Goal: Task Accomplishment & Management: Use online tool/utility

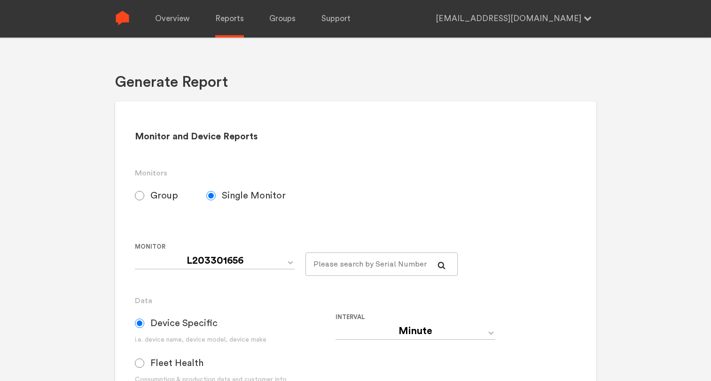
select select "L203301656"
select select "Minute"
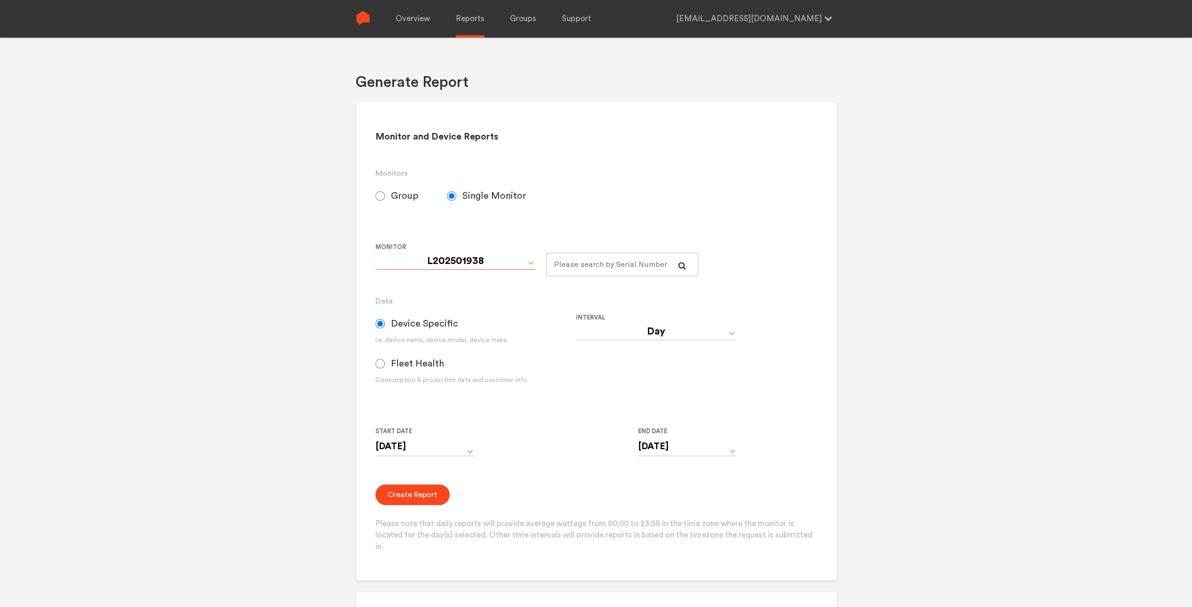
click at [474, 261] on select "L202501938 L203301649 L203301650 L203301651 L203301653 L203301656 L203301657" at bounding box center [455, 261] width 160 height 17
select select "L203301650"
click at [375, 253] on select "L202501938 L203301649 L203301650 L203301651 L203301653 L203301656 L203301657" at bounding box center [455, 261] width 160 height 17
click at [648, 323] on select "Day Year Month Week Hour 30 Minute 15 Minute 5 Minute Minute" at bounding box center [656, 331] width 160 height 17
select select "Minute"
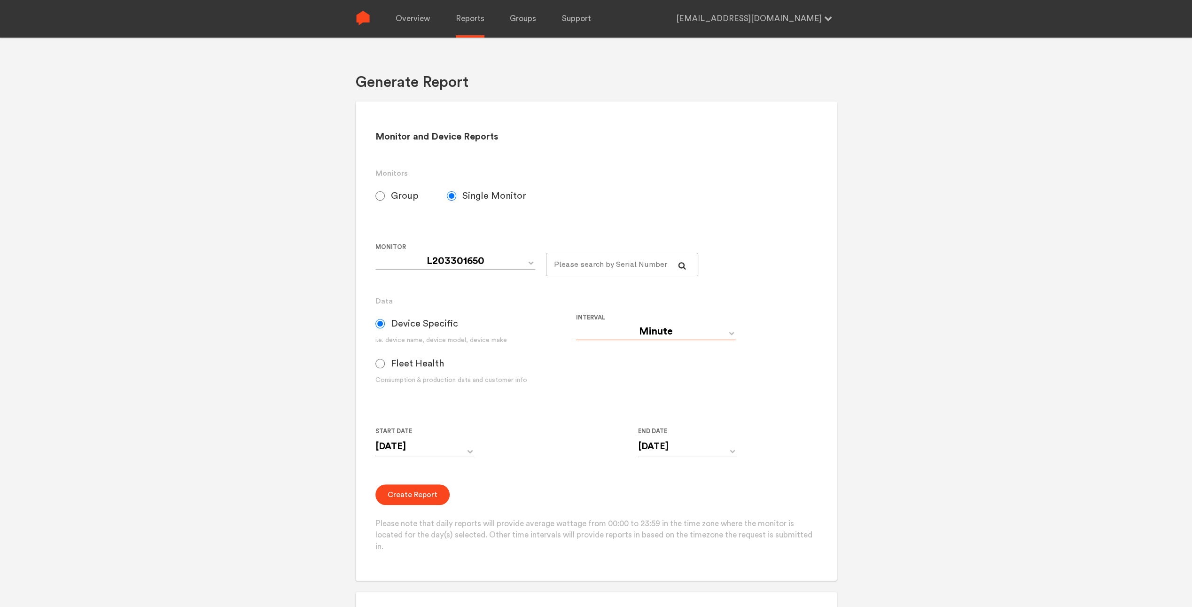
click at [576, 323] on select "Day Year Month Week Hour 30 Minute 15 Minute 5 Minute Minute" at bounding box center [656, 331] width 160 height 17
type input "08/12/2025 12:00 AM"
type input "08/19/2025 11:59 PM"
click at [463, 381] on input "08/12/2025 12:00 AM" at bounding box center [424, 446] width 99 height 19
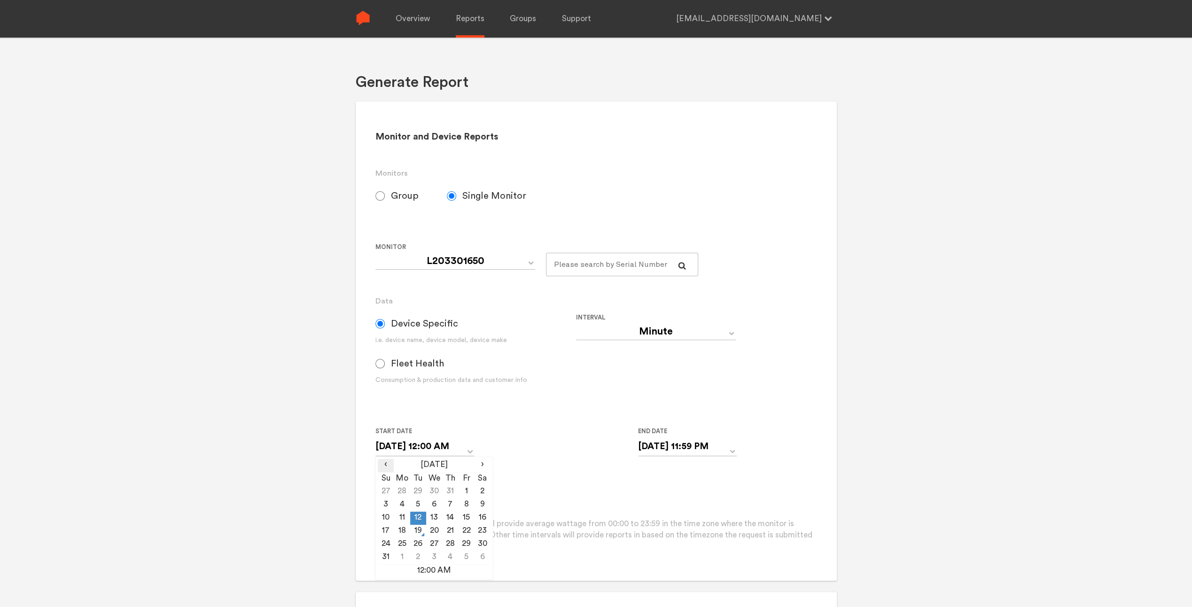
click at [384, 381] on span "‹" at bounding box center [386, 464] width 16 height 11
click at [452, 381] on td "24" at bounding box center [450, 531] width 16 height 13
type input "07/24/2025 12:00 AM"
click at [532, 381] on form "Group Single Monitor Monitor Group SCE---Southern-California-Edison-Default Cel…" at bounding box center [595, 368] width 441 height 369
click at [710, 381] on input "08/19/2025 11:59 PM" at bounding box center [687, 446] width 99 height 19
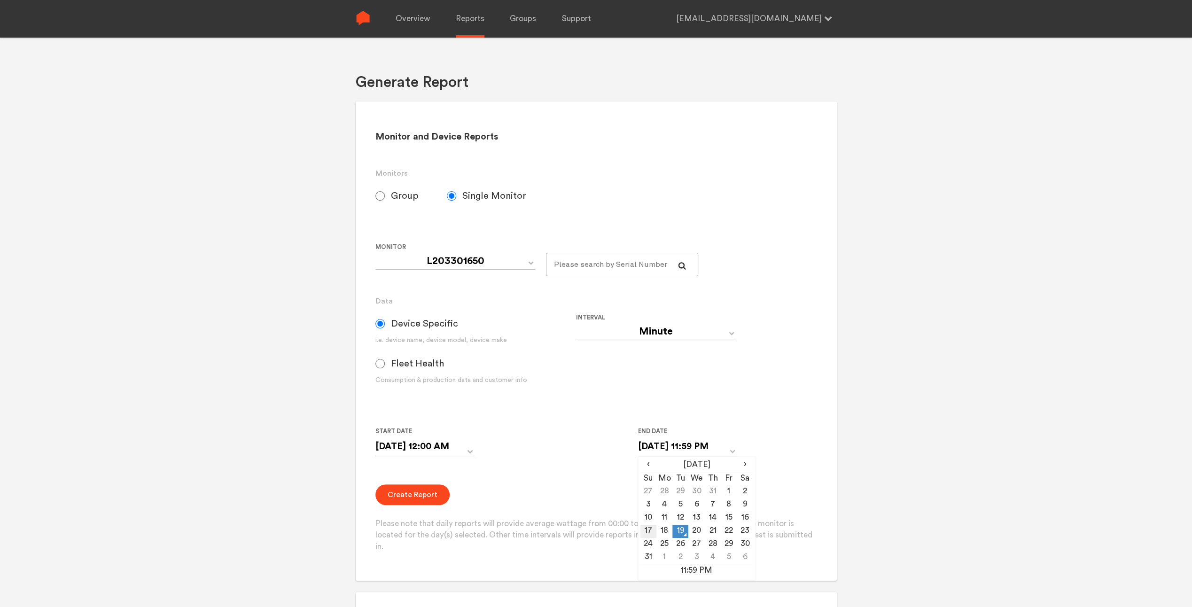
click at [652, 381] on td "17" at bounding box center [648, 531] width 16 height 13
type input "[DATE] 11:59 PM"
click at [604, 381] on form "Group Single Monitor Monitor Group SCE---Southern-California-Edison-Default Cel…" at bounding box center [595, 368] width 441 height 369
click at [431, 381] on button "Create Report" at bounding box center [412, 494] width 74 height 21
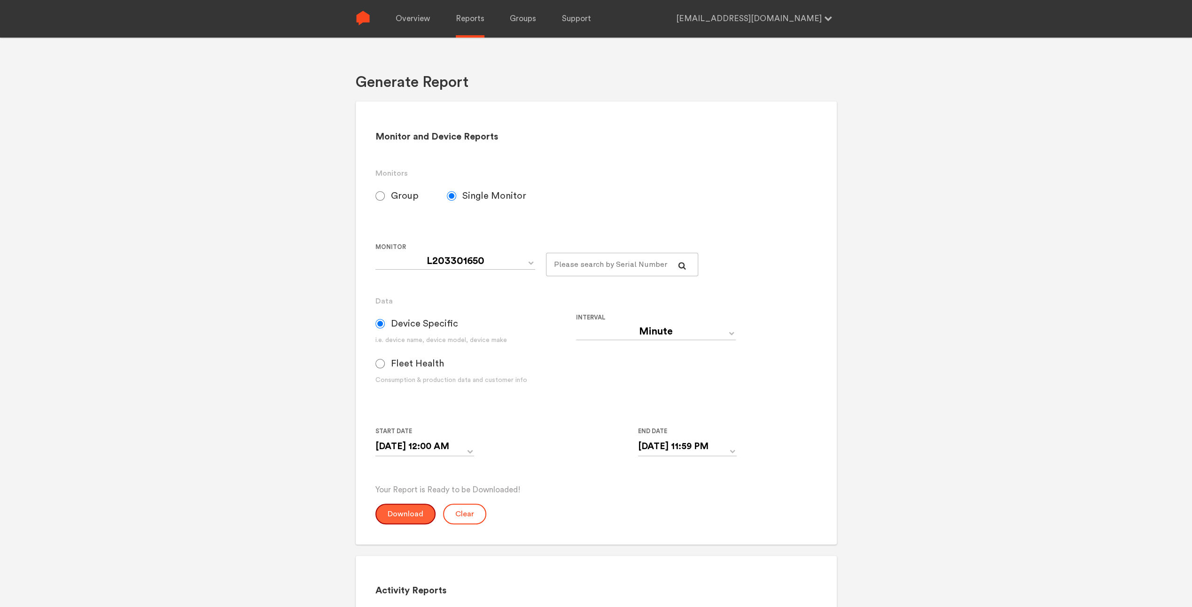
click at [420, 381] on button "Download" at bounding box center [405, 514] width 60 height 21
